Goal: Book appointment/travel/reservation

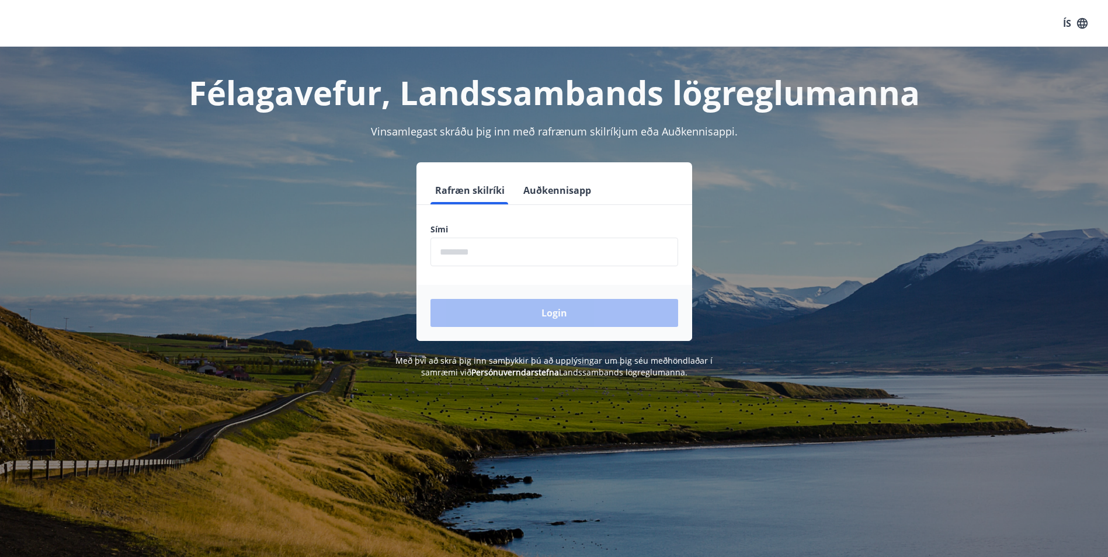
click at [520, 261] on input "phone" at bounding box center [554, 252] width 248 height 29
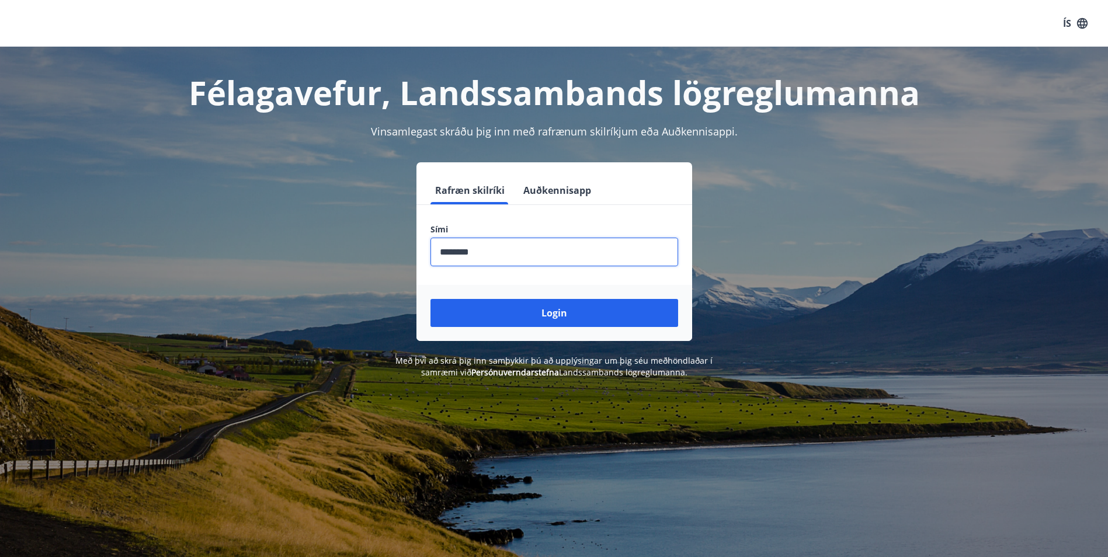
type input "********"
click at [430, 299] on button "Login" at bounding box center [554, 313] width 248 height 28
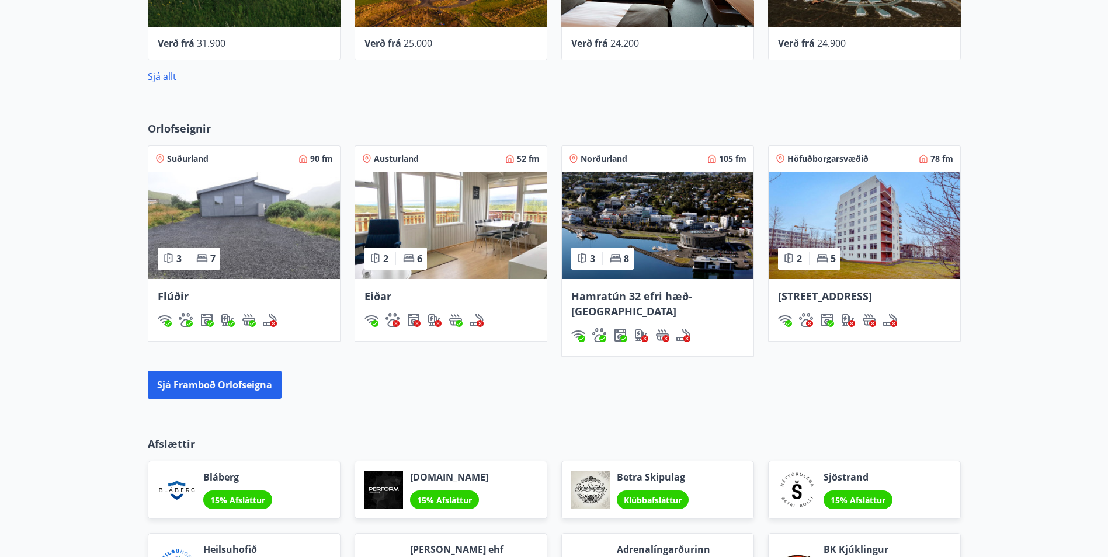
scroll to position [759, 0]
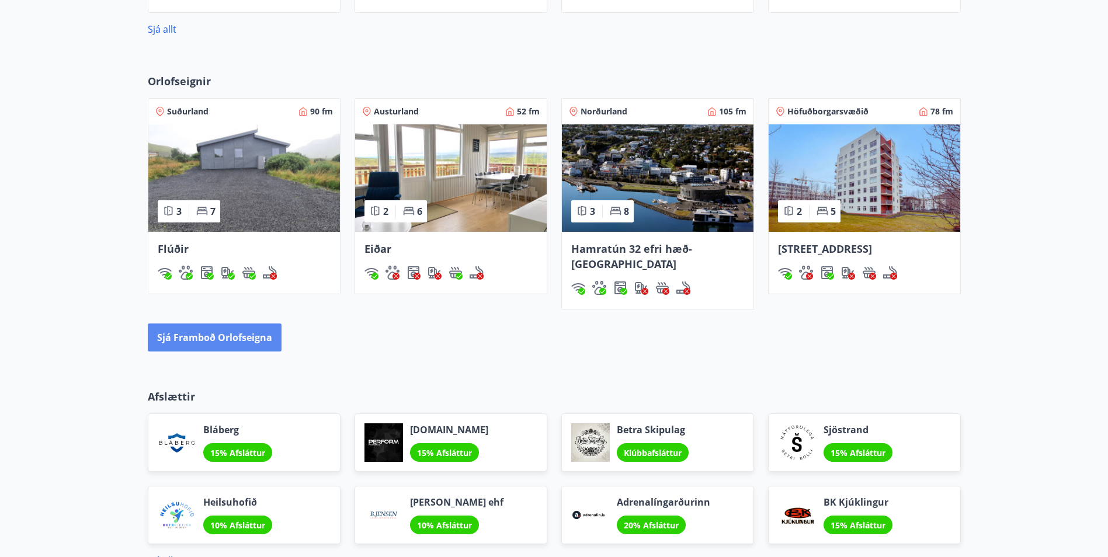
click at [250, 328] on button "Sjá framboð orlofseigna" at bounding box center [215, 338] width 134 height 28
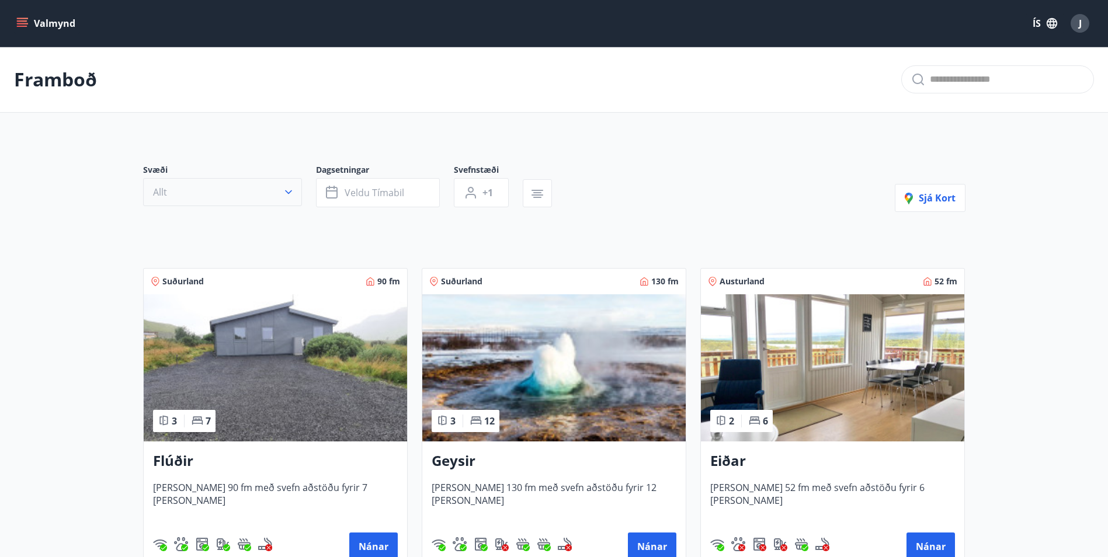
click at [263, 201] on button "Allt" at bounding box center [222, 192] width 159 height 28
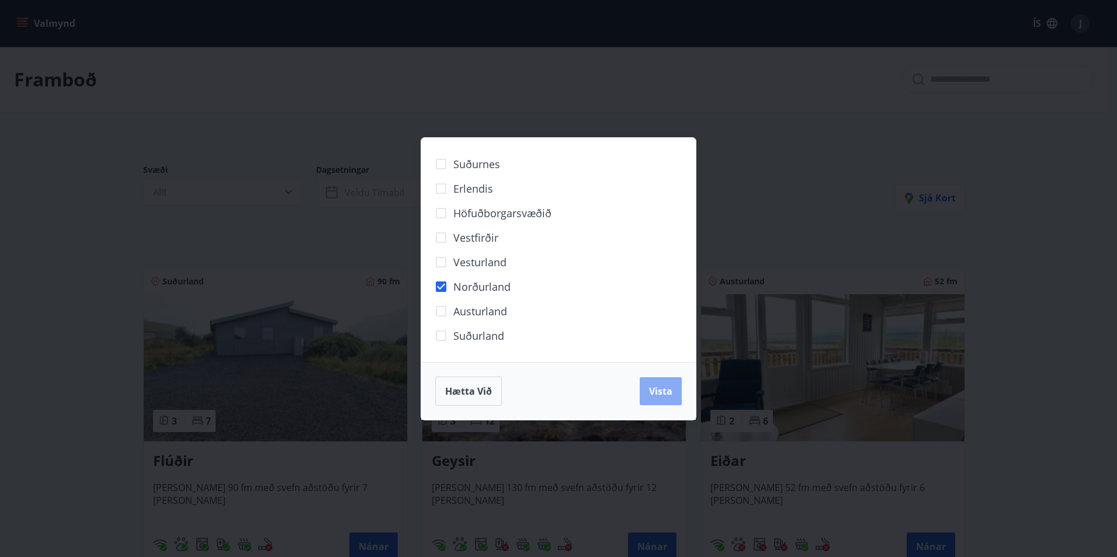
click at [668, 395] on span "Vista" at bounding box center [660, 391] width 23 height 13
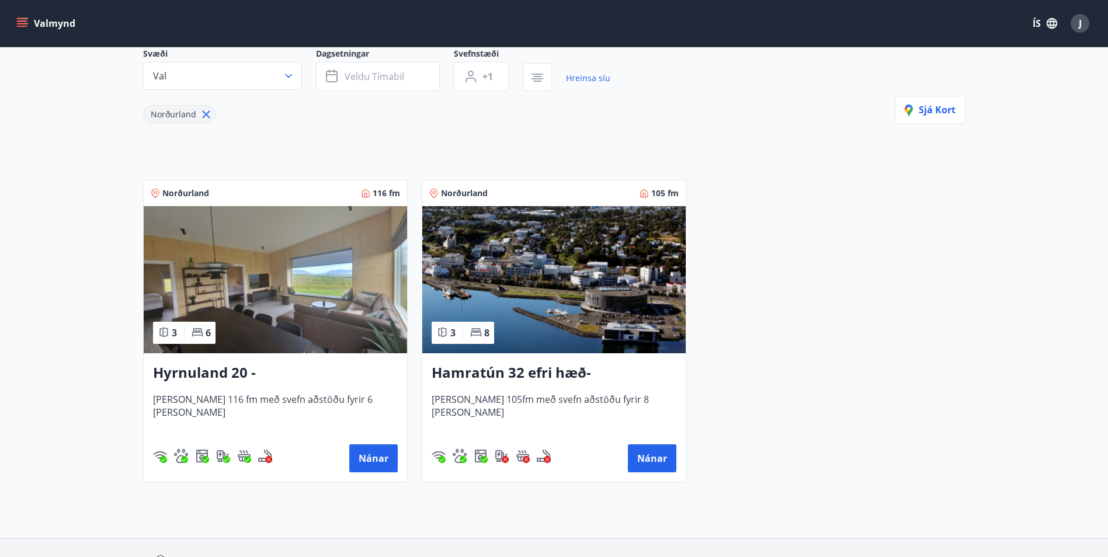
scroll to position [117, 0]
click at [352, 283] on img at bounding box center [275, 279] width 263 height 147
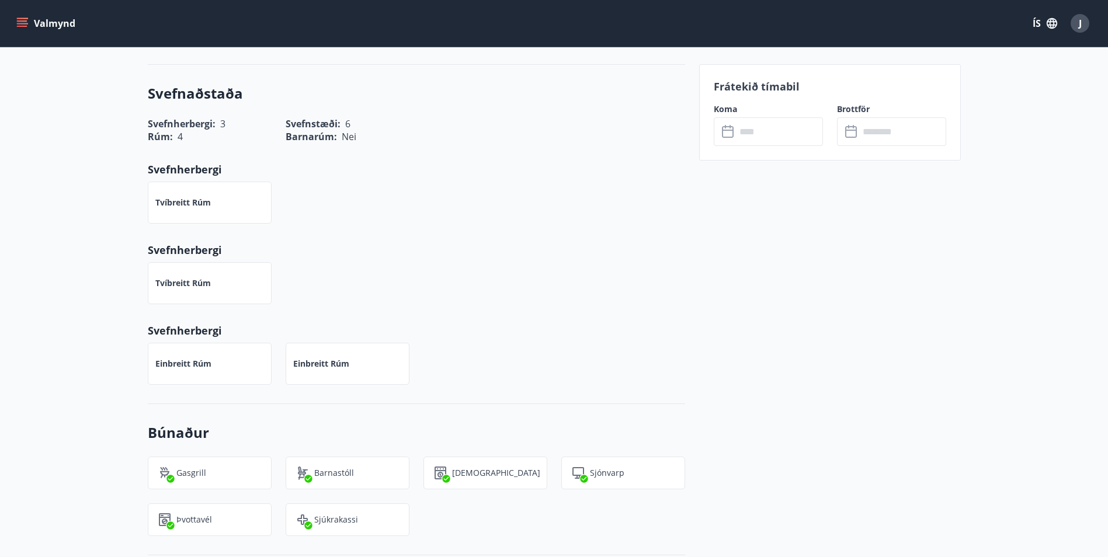
scroll to position [350, 0]
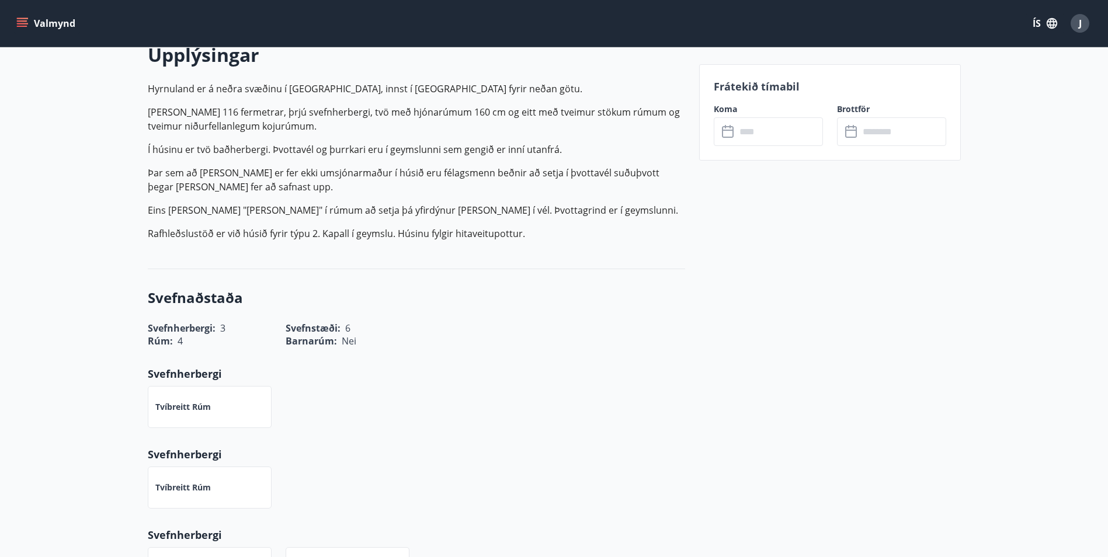
click at [759, 139] on input "text" at bounding box center [779, 131] width 87 height 29
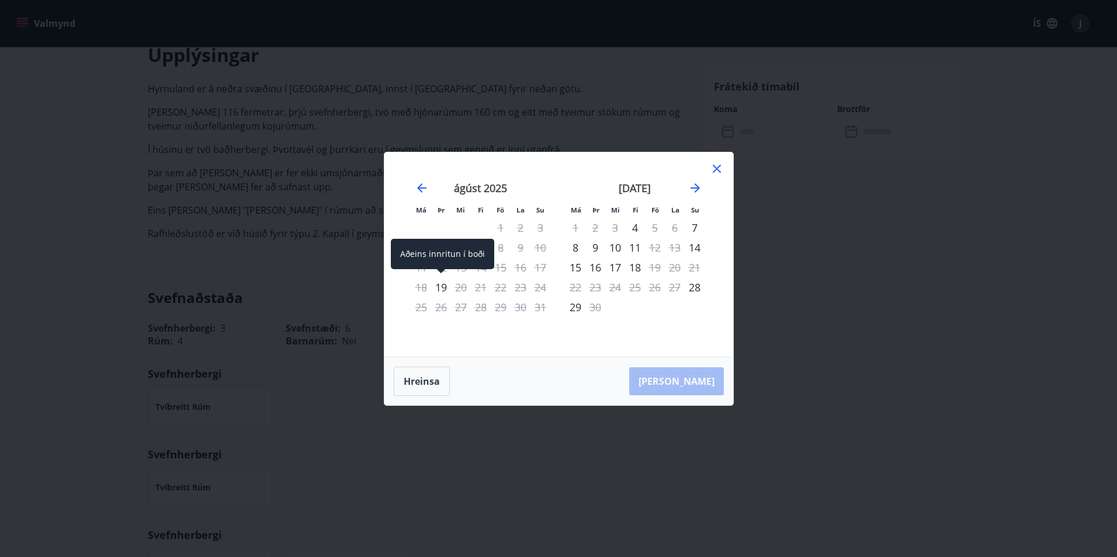
click at [438, 287] on div "19" at bounding box center [441, 287] width 20 height 20
click at [460, 286] on div "20" at bounding box center [461, 287] width 20 height 20
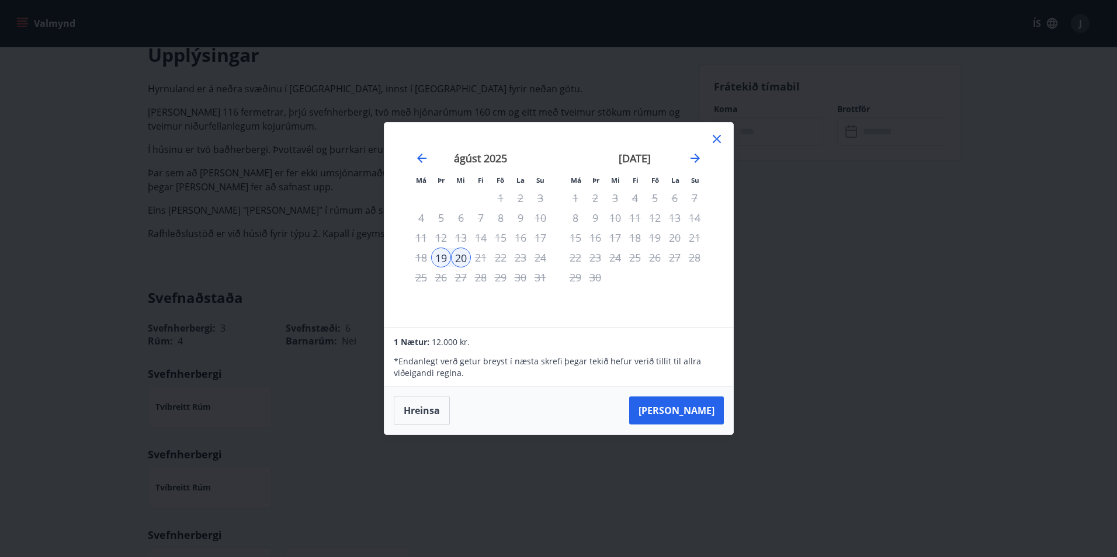
click at [715, 138] on icon at bounding box center [717, 139] width 14 height 14
